Goal: Navigation & Orientation: Find specific page/section

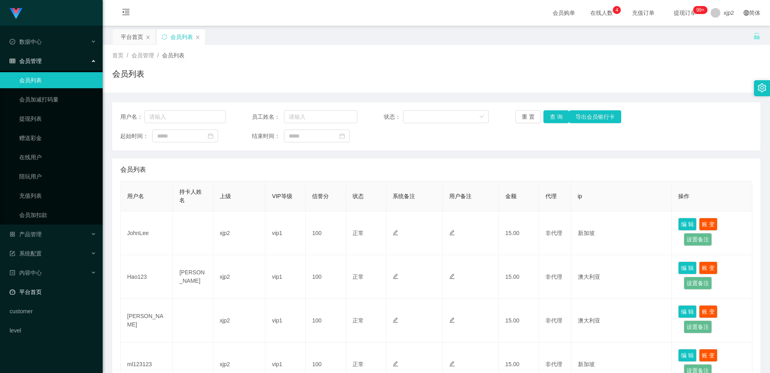
scroll to position [281, 0]
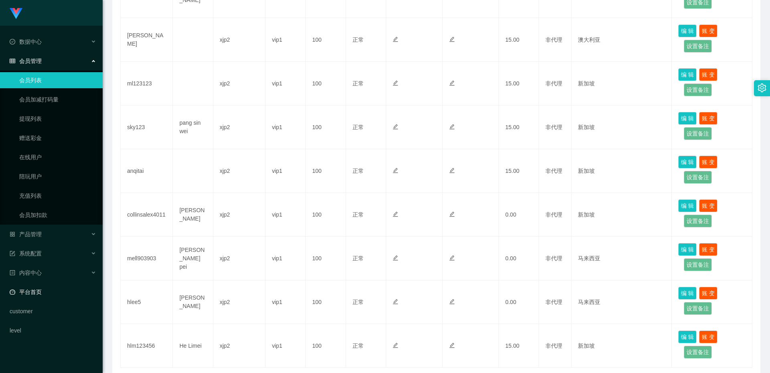
click at [42, 291] on link "平台首页" at bounding box center [53, 292] width 87 height 16
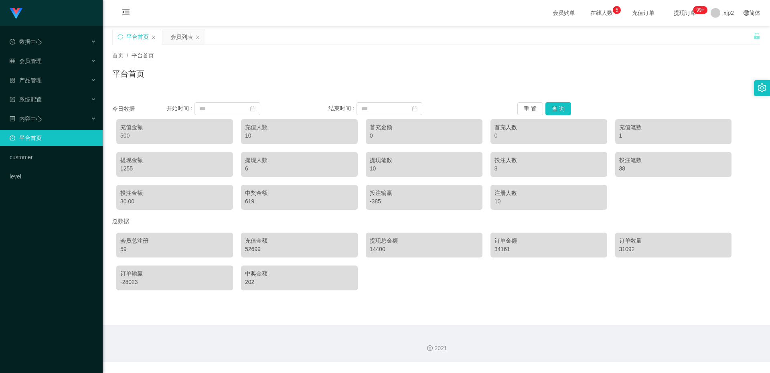
click at [48, 243] on div "Shopee工作台代理端 数据中心 会员管理 会员列表 会员加减打码量 提现列表 赠送彩金 在线用户 陪玩用户 充值列表 会员加扣款 产品管理 系统配置 内容…" at bounding box center [51, 186] width 103 height 373
click at [56, 246] on div "Shopee工作台代理端 数据中心 会员管理 会员列表 会员加减打码量 提现列表 赠送彩金 在线用户 陪玩用户 充值列表 会员加扣款 产品管理 系统配置 内容…" at bounding box center [51, 186] width 103 height 373
click at [50, 242] on div "Shopee工作台代理端 数据中心 会员管理 会员列表 会员加减打码量 提现列表 赠送彩金 在线用户 陪玩用户 充值列表 会员加扣款 产品管理 系统配置 内容…" at bounding box center [51, 186] width 103 height 373
click at [42, 255] on div "Shopee工作台代理端 数据中心 会员管理 会员列表 会员加减打码量 提现列表 赠送彩金 在线用户 陪玩用户 充值列表 会员加扣款 产品管理 系统配置 内容…" at bounding box center [51, 186] width 103 height 373
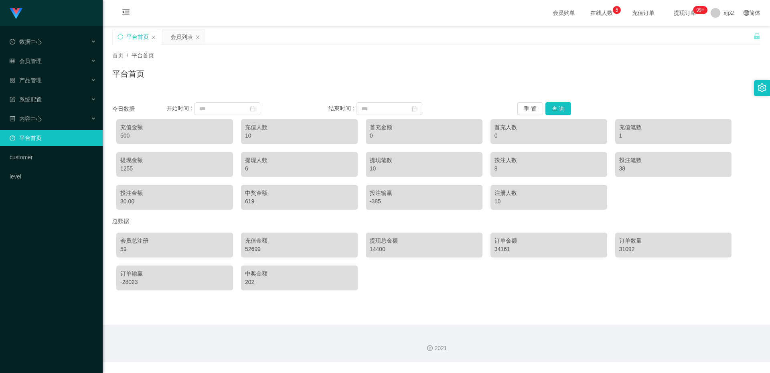
click at [42, 266] on div "Shopee工作台代理端 数据中心 会员管理 会员列表 会员加减打码量 提现列表 赠送彩金 在线用户 陪玩用户 充值列表 会员加扣款 产品管理 系统配置 内容…" at bounding box center [51, 186] width 103 height 373
click at [39, 274] on div "Shopee工作台代理端 数据中心 会员管理 会员列表 会员加减打码量 提现列表 赠送彩金 在线用户 陪玩用户 充值列表 会员加扣款 产品管理 系统配置 内容…" at bounding box center [51, 186] width 103 height 373
click at [48, 282] on div "Shopee工作台代理端 数据中心 会员管理 会员列表 会员加减打码量 提现列表 赠送彩金 在线用户 陪玩用户 充值列表 会员加扣款 产品管理 系统配置 内容…" at bounding box center [51, 186] width 103 height 373
click at [47, 282] on div "Shopee工作台代理端 数据中心 会员管理 会员列表 会员加减打码量 提现列表 赠送彩金 在线用户 陪玩用户 充值列表 会员加扣款 产品管理 系统配置 内容…" at bounding box center [51, 186] width 103 height 373
click at [45, 283] on div "Shopee工作台代理端 数据中心 会员管理 会员列表 会员加减打码量 提现列表 赠送彩金 在线用户 陪玩用户 充值列表 会员加扣款 产品管理 系统配置 内容…" at bounding box center [51, 186] width 103 height 373
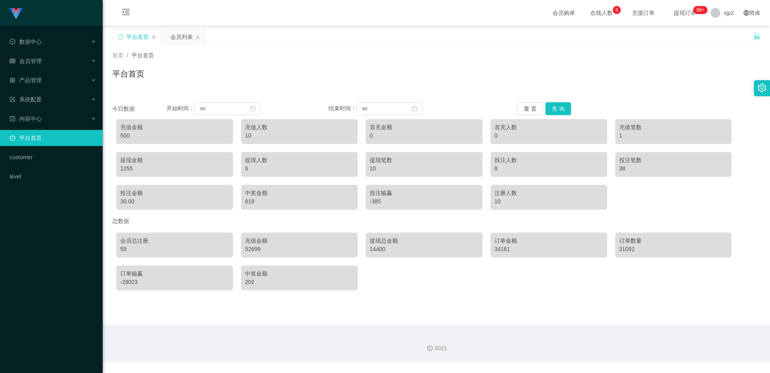
click at [39, 267] on div "Shopee工作台代理端 数据中心 会员管理 会员列表 会员加减打码量 提现列表 赠送彩金 在线用户 陪玩用户 充值列表 会员加扣款 产品管理 系统配置 内容…" at bounding box center [51, 186] width 103 height 373
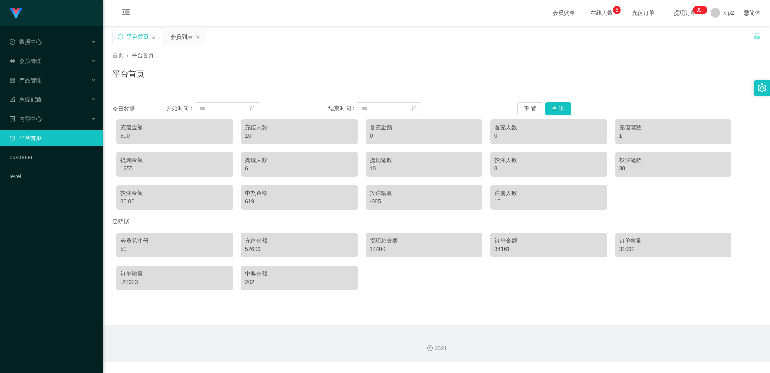
click at [39, 267] on div "Shopee工作台代理端 数据中心 会员管理 会员列表 会员加减打码量 提现列表 赠送彩金 在线用户 陪玩用户 充值列表 会员加扣款 产品管理 系统配置 内容…" at bounding box center [51, 186] width 103 height 373
